Goal: Find specific page/section: Find specific page/section

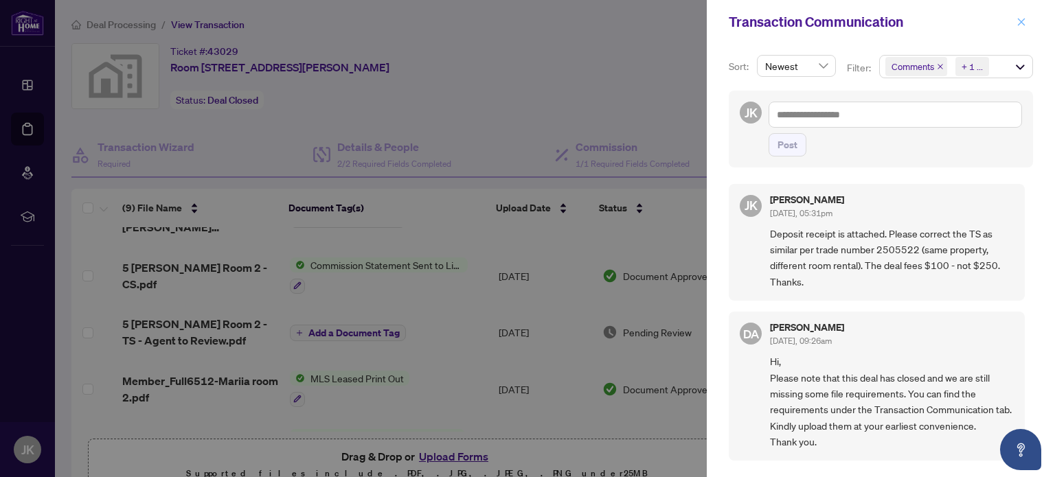
click at [1017, 21] on icon "close" at bounding box center [1022, 22] width 10 height 10
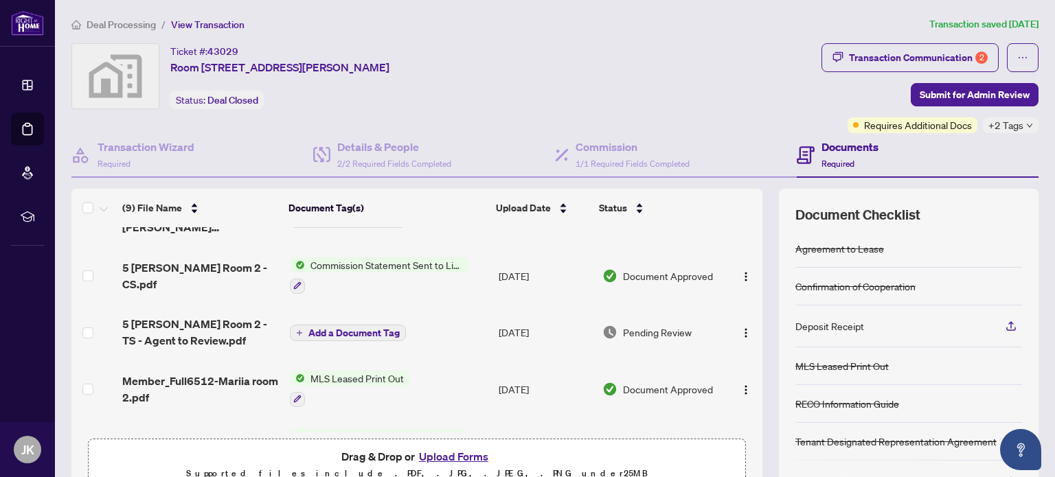
drag, startPoint x: 78, startPoint y: 27, endPoint x: 16, endPoint y: -40, distance: 90.4
click at [16, 0] on html "Dashboard Deal Processing Mortgage Referrals rLearning JK [PERSON_NAME] [EMAIL_…" at bounding box center [527, 238] width 1055 height 477
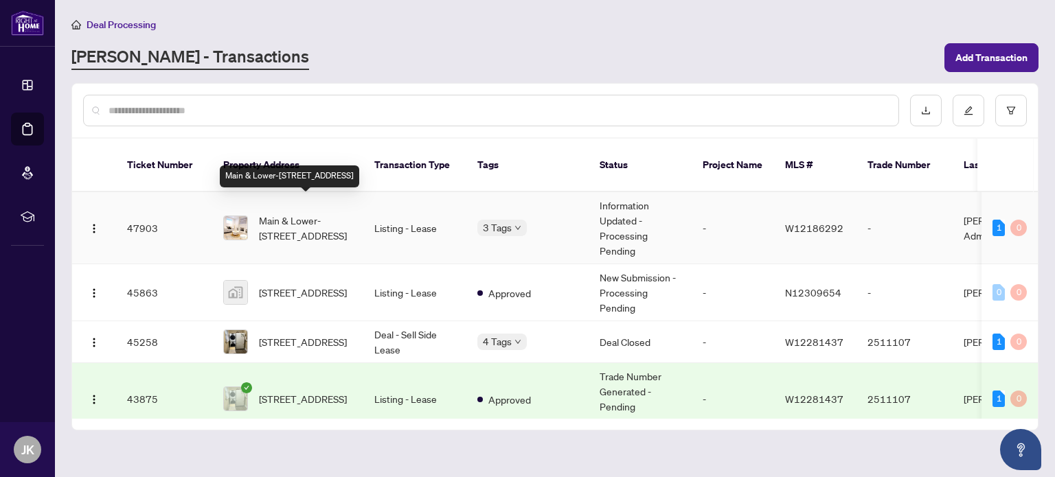
click at [300, 213] on span "Main & Lower-[STREET_ADDRESS]" at bounding box center [305, 228] width 93 height 30
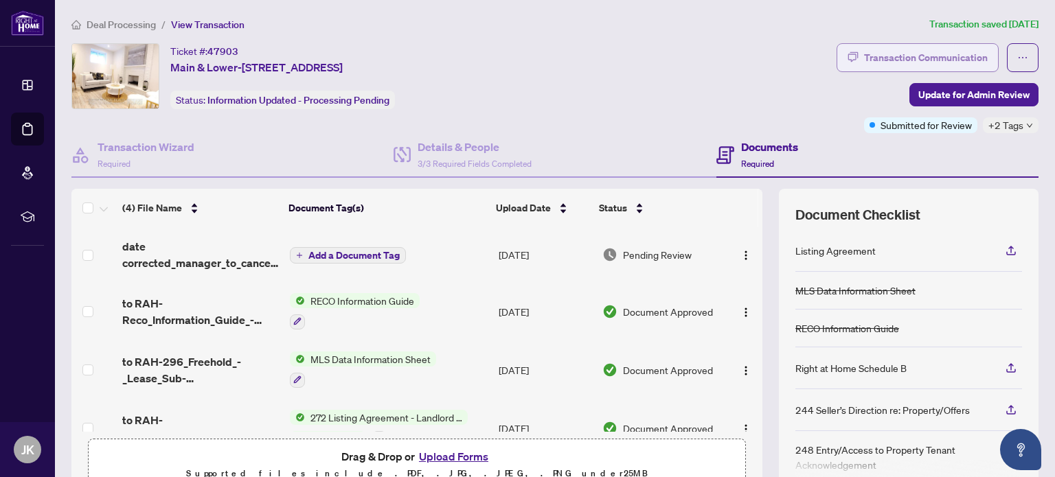
click at [910, 56] on div "Transaction Communication" at bounding box center [926, 58] width 124 height 22
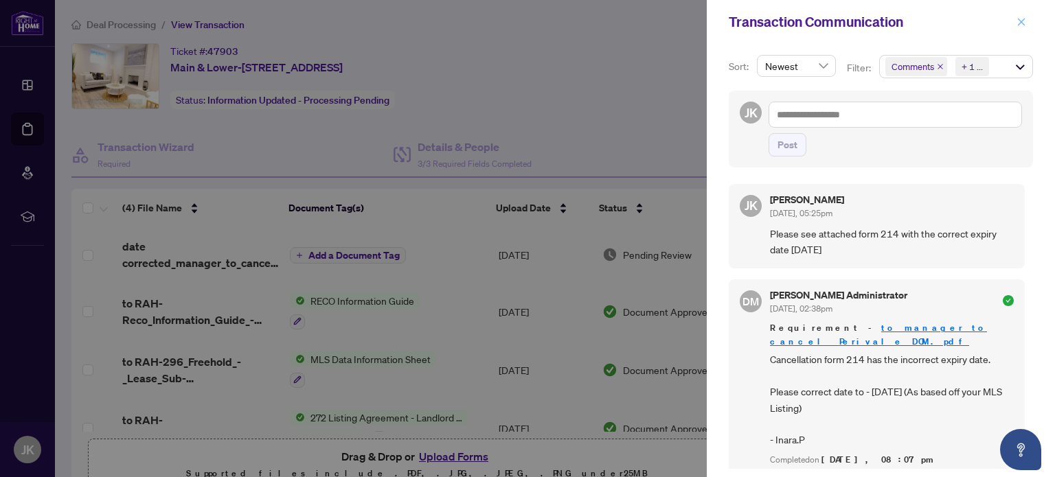
click at [1020, 22] on icon "close" at bounding box center [1022, 22] width 10 height 10
